Goal: Find specific page/section: Find specific page/section

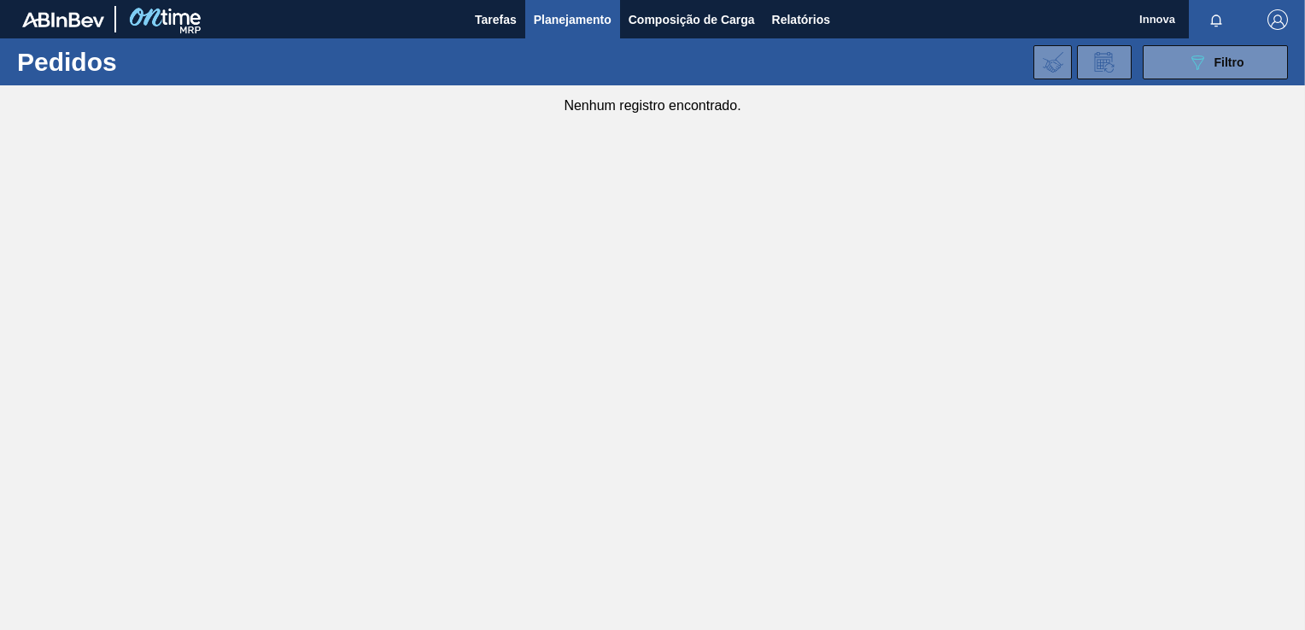
click at [1186, 76] on button "089F7B8B-B2A5-4AFE-B5C0-19BA573D28AC Filtro" at bounding box center [1215, 62] width 145 height 34
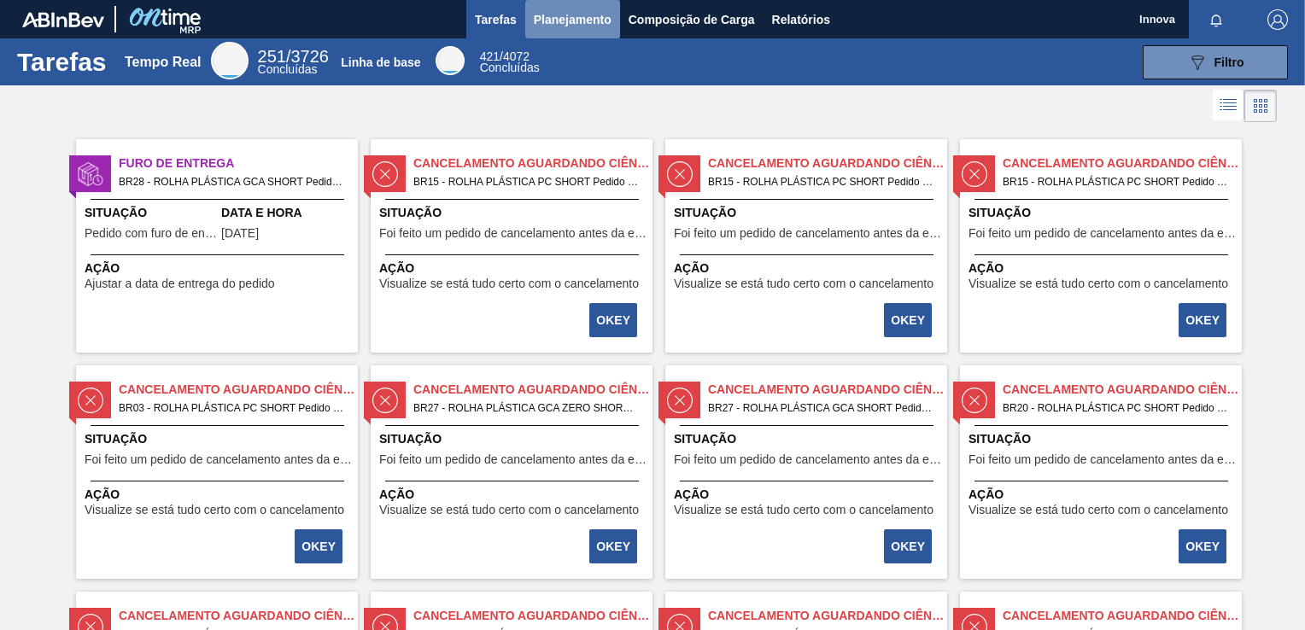
click at [562, 15] on span "Planejamento" at bounding box center [573, 19] width 78 height 20
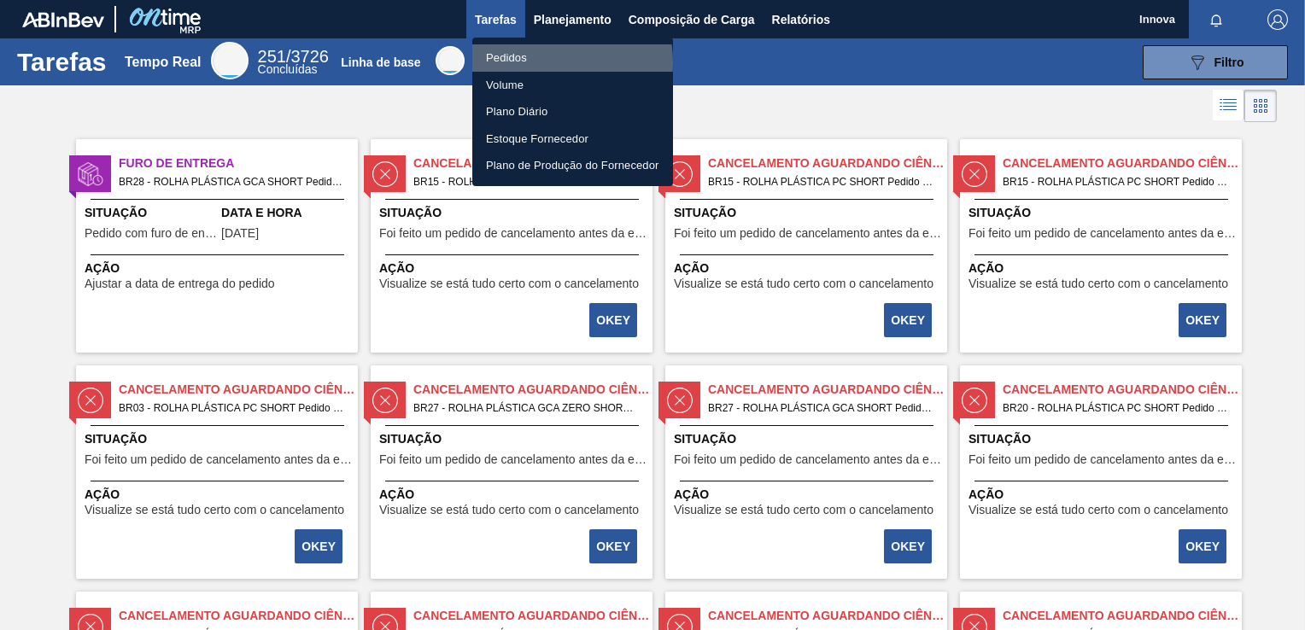
click at [546, 62] on li "Pedidos" at bounding box center [572, 57] width 201 height 27
